Goal: Information Seeking & Learning: Learn about a topic

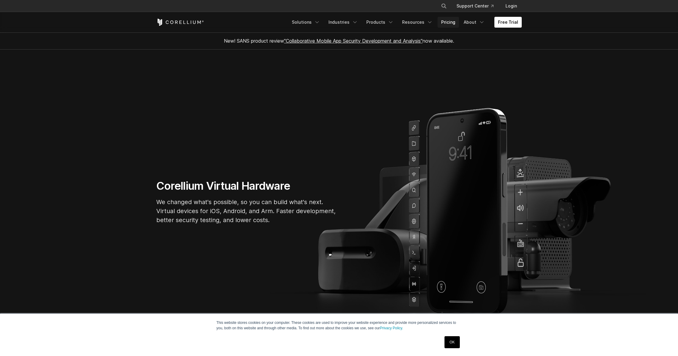
click at [456, 25] on link "Pricing" at bounding box center [448, 22] width 21 height 11
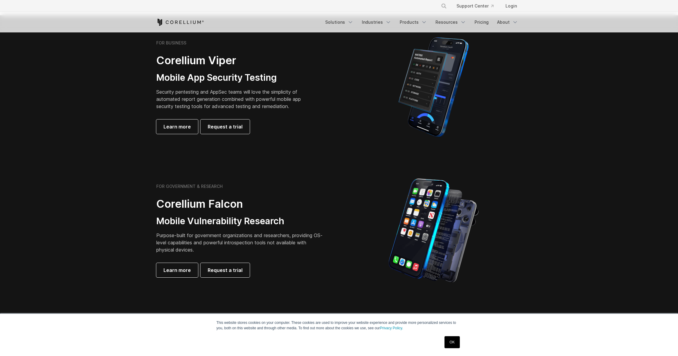
scroll to position [136, 0]
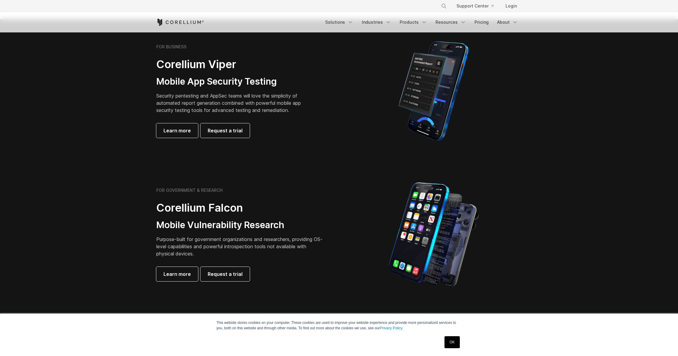
click at [451, 343] on link "OK" at bounding box center [451, 343] width 15 height 12
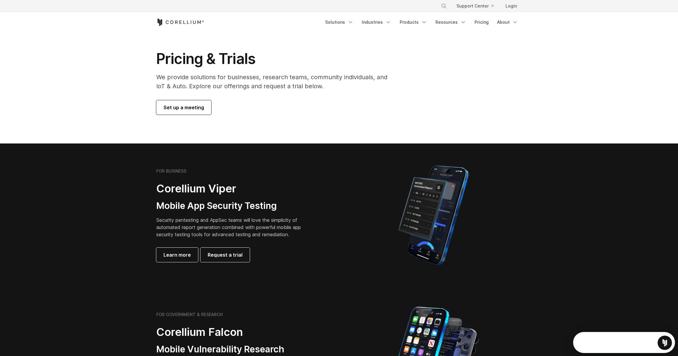
scroll to position [0, 0]
click at [418, 25] on link "Products" at bounding box center [413, 22] width 35 height 11
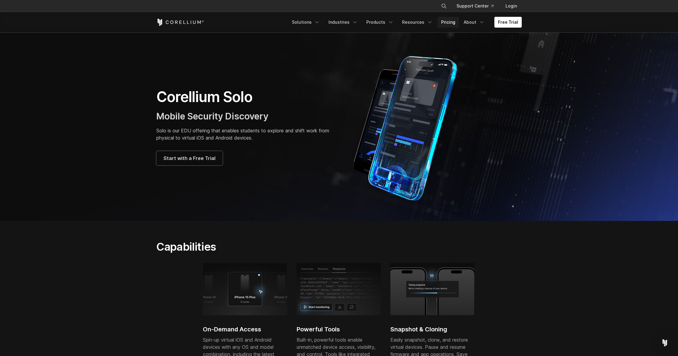
click at [458, 20] on link "Pricing" at bounding box center [448, 22] width 21 height 11
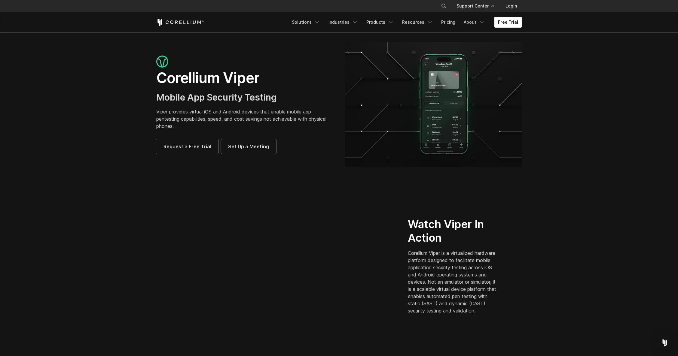
click at [503, 19] on link "Free Trial" at bounding box center [507, 22] width 27 height 11
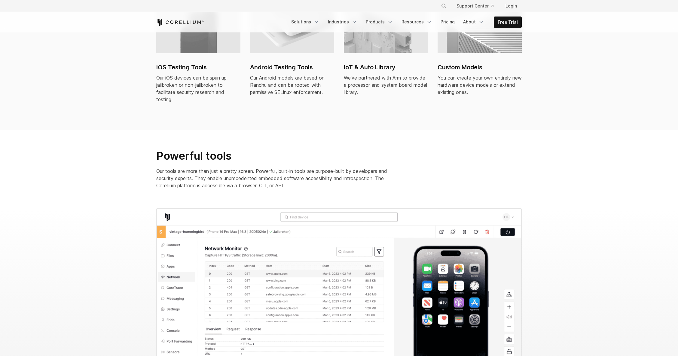
scroll to position [376, 0]
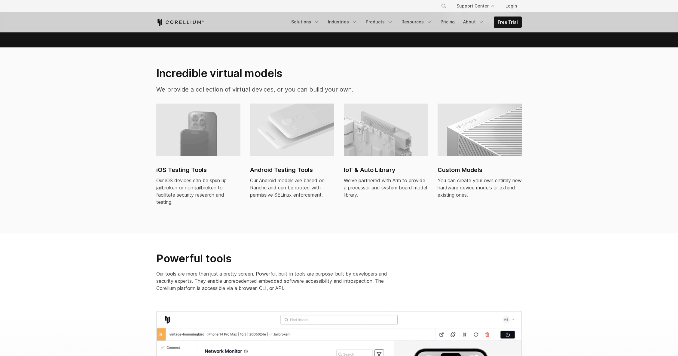
click at [293, 166] on h2 "Android Testing Tools" at bounding box center [292, 170] width 84 height 9
